Goal: Check status: Check status

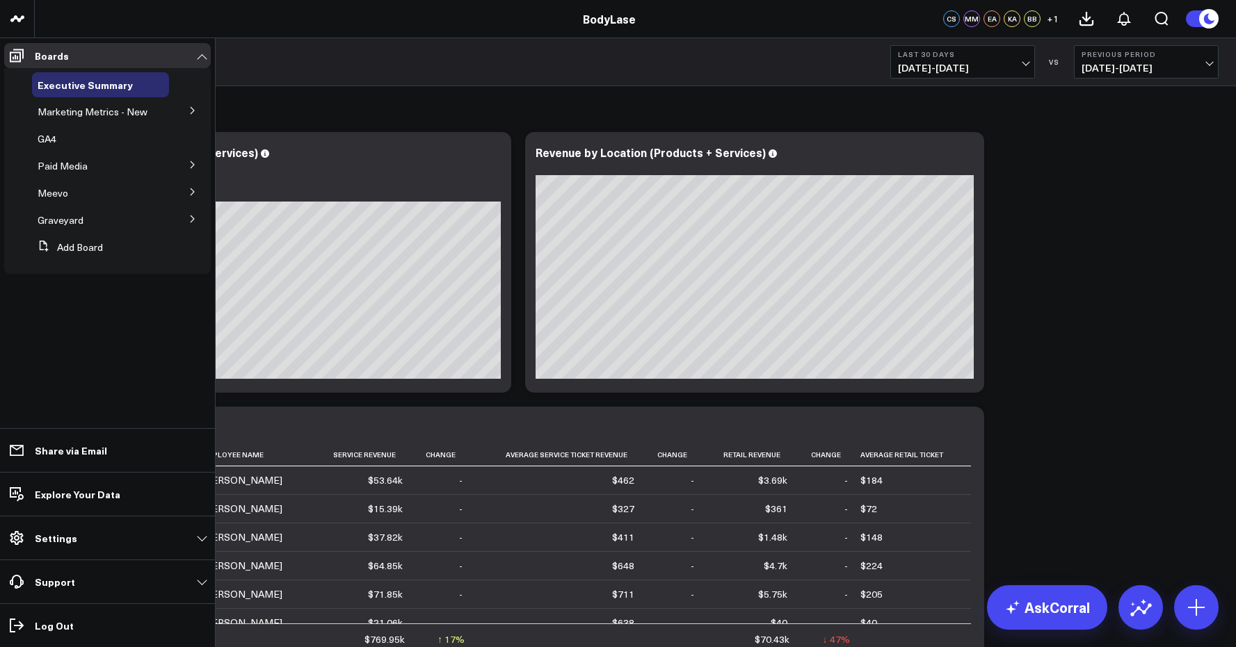
click at [186, 110] on button at bounding box center [193, 109] width 36 height 21
click at [89, 138] on span "Marketing Metrics for L10s" at bounding box center [94, 142] width 96 height 24
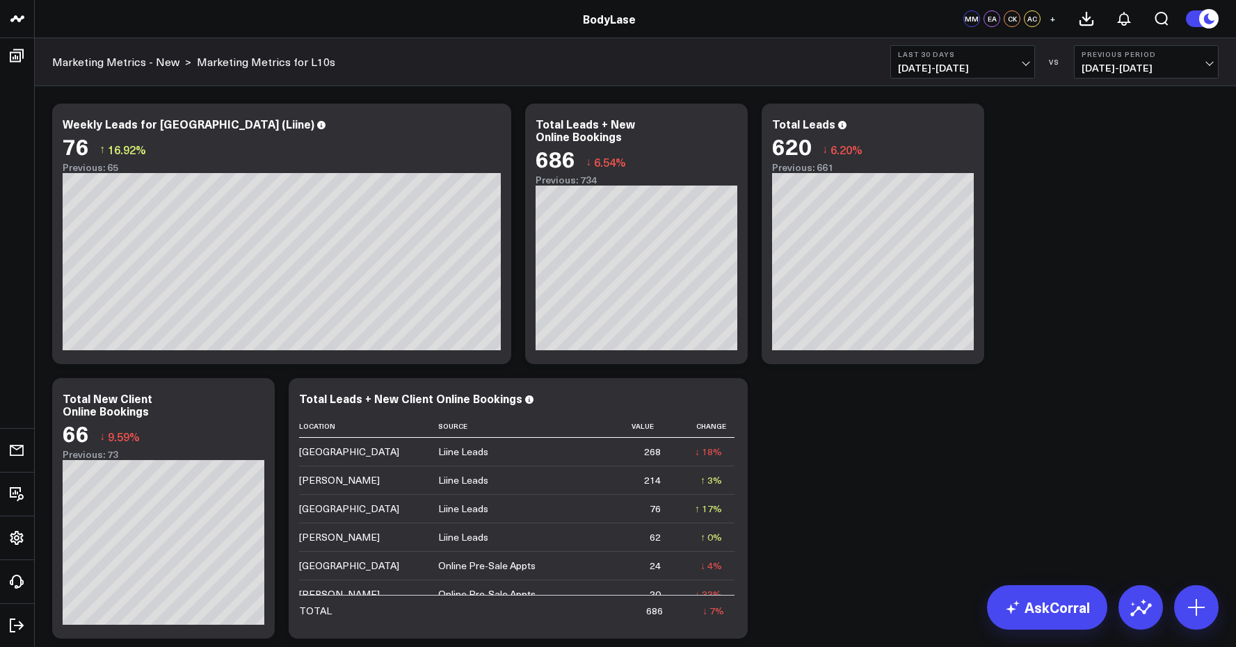
click at [1009, 47] on button "Last 30 Days [DATE] - [DATE]" at bounding box center [962, 61] width 145 height 33
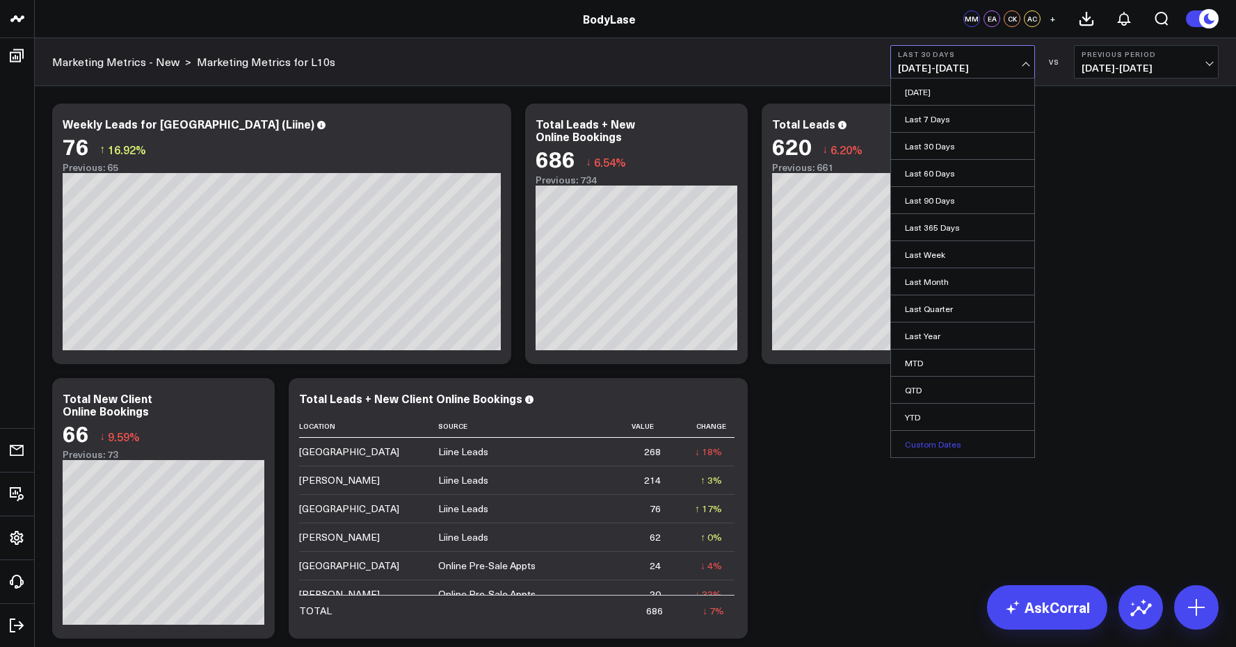
click at [944, 442] on link "Custom Dates" at bounding box center [962, 444] width 143 height 26
select select "7"
select select "2025"
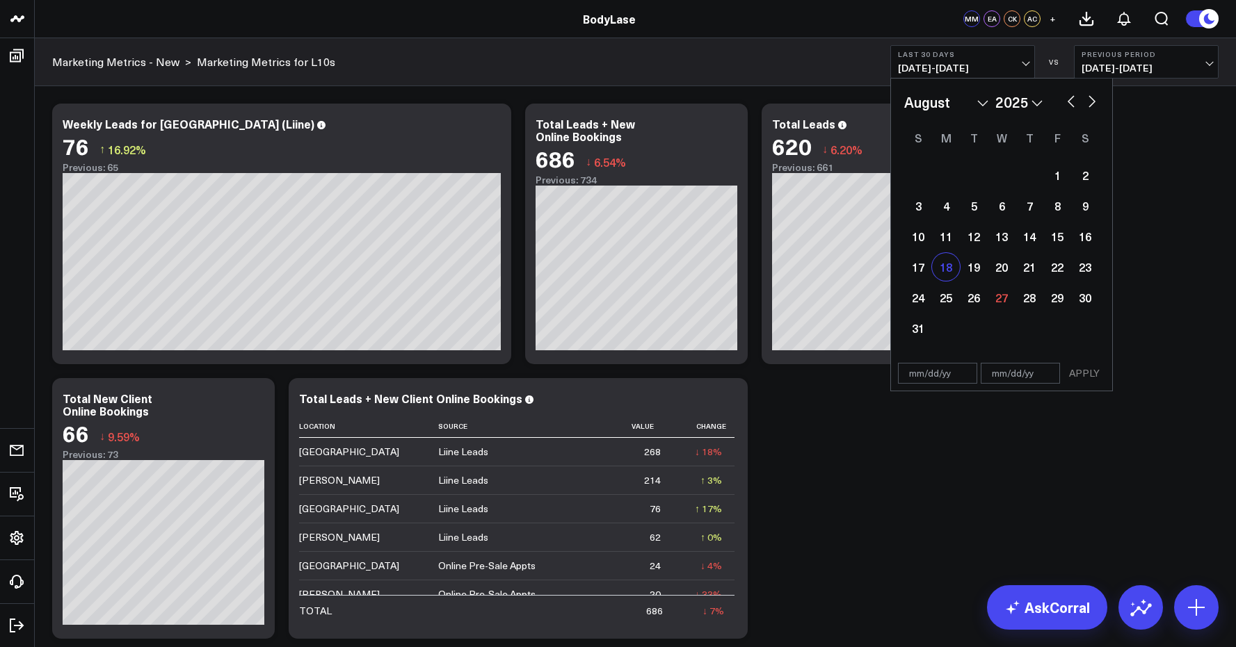
click at [951, 275] on div "18" at bounding box center [946, 267] width 28 height 28
type input "[DATE]"
select select "7"
select select "2025"
click at [913, 305] on div "24" at bounding box center [918, 298] width 28 height 28
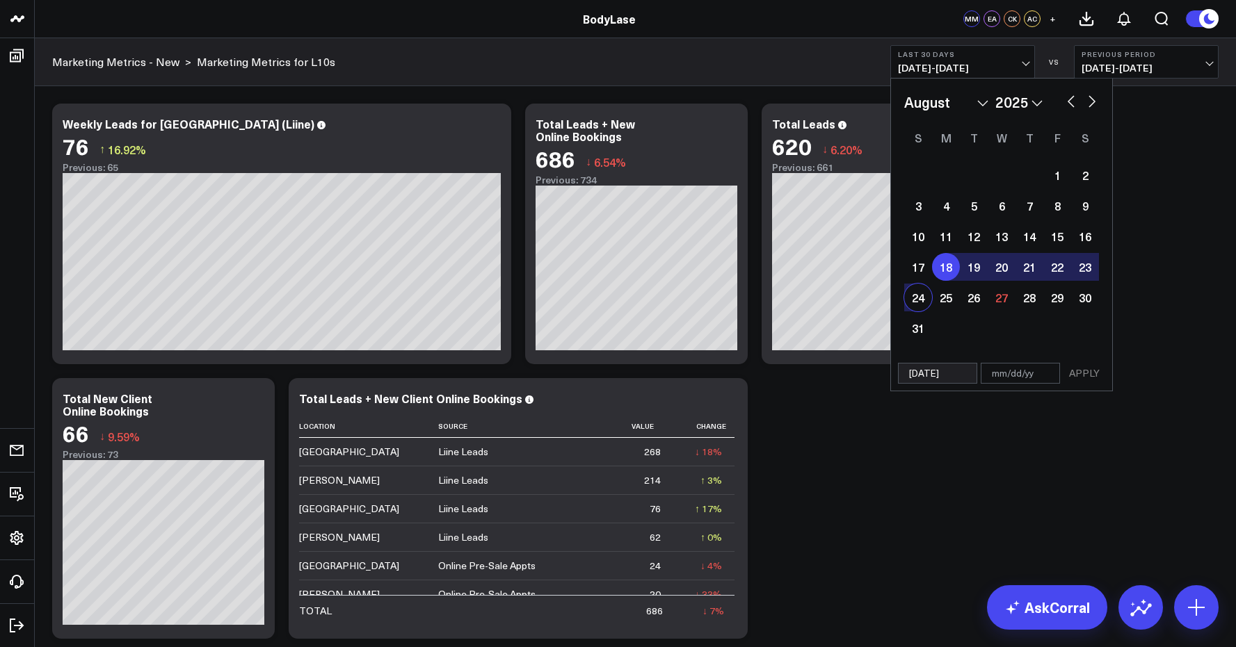
type input "[DATE]"
select select "7"
select select "2025"
click at [1083, 374] on button "APPLY" at bounding box center [1084, 373] width 42 height 21
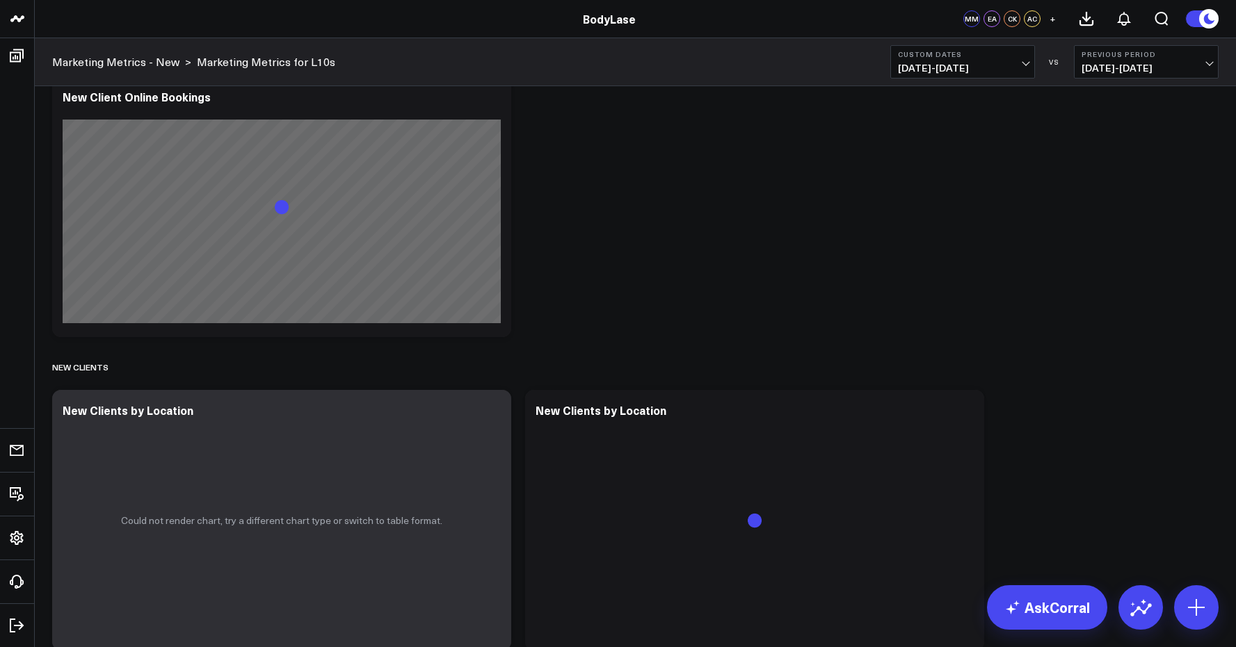
scroll to position [1449, 0]
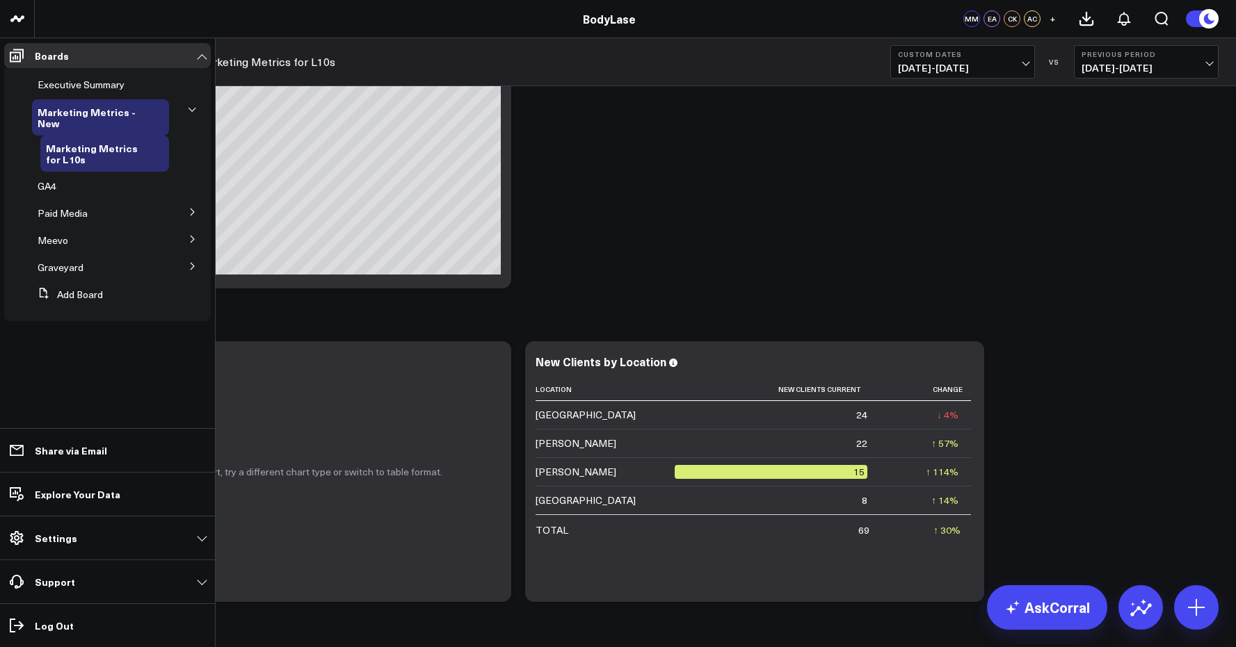
click at [53, 185] on span "GA4" at bounding box center [47, 185] width 19 height 13
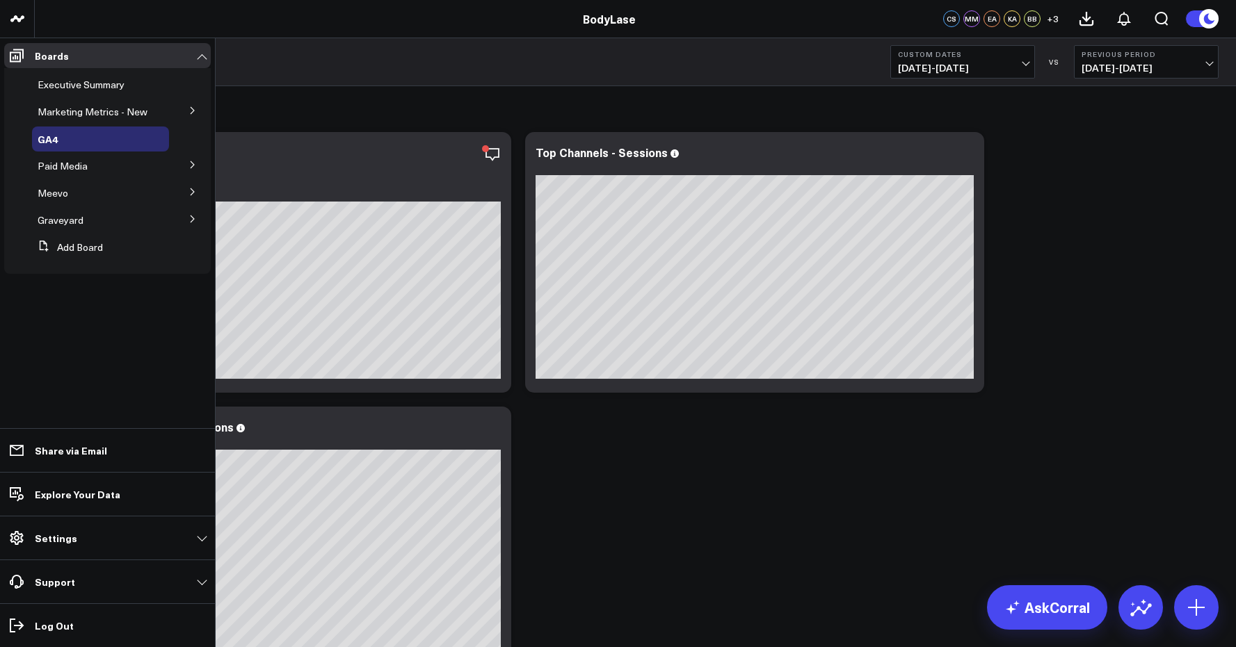
click at [186, 165] on button at bounding box center [193, 164] width 36 height 21
click at [75, 218] on span "Meta Ads" at bounding box center [67, 215] width 42 height 13
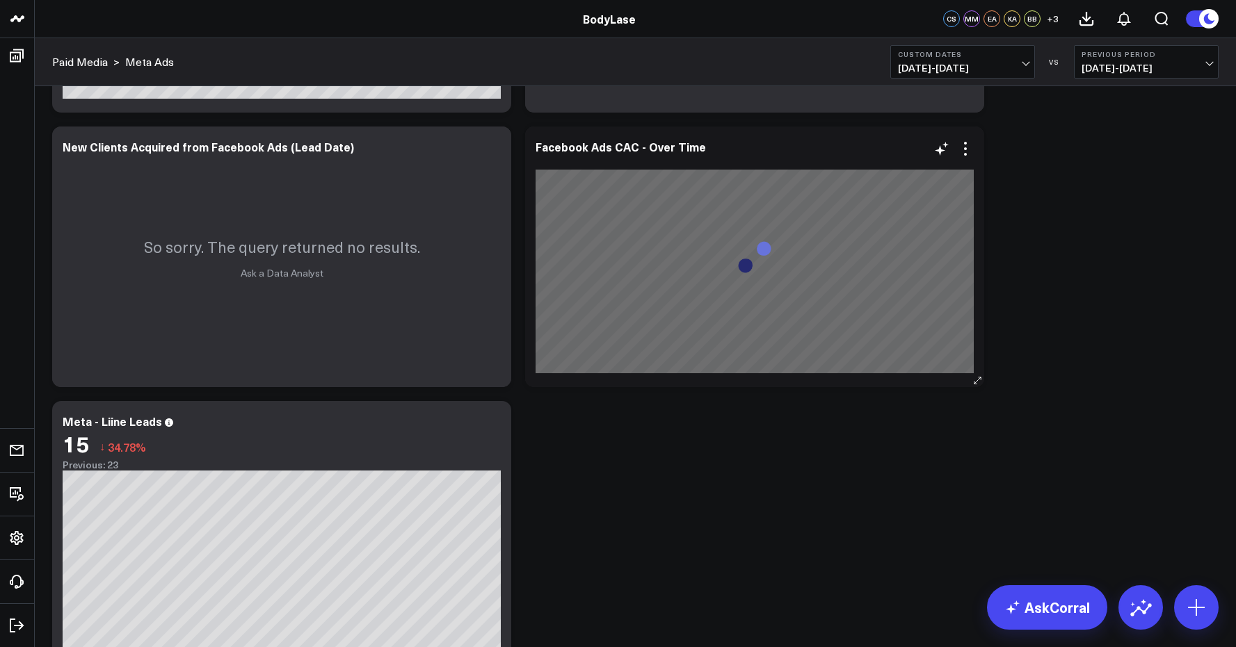
scroll to position [1405, 0]
